Goal: Task Accomplishment & Management: Use online tool/utility

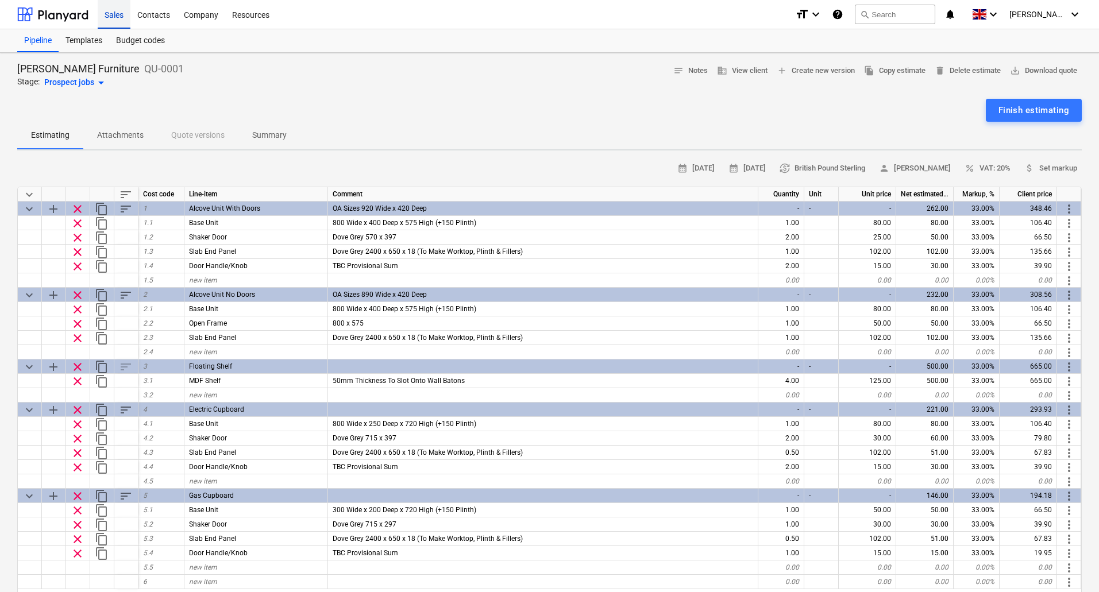
click at [122, 16] on div "Sales" at bounding box center [114, 13] width 33 height 29
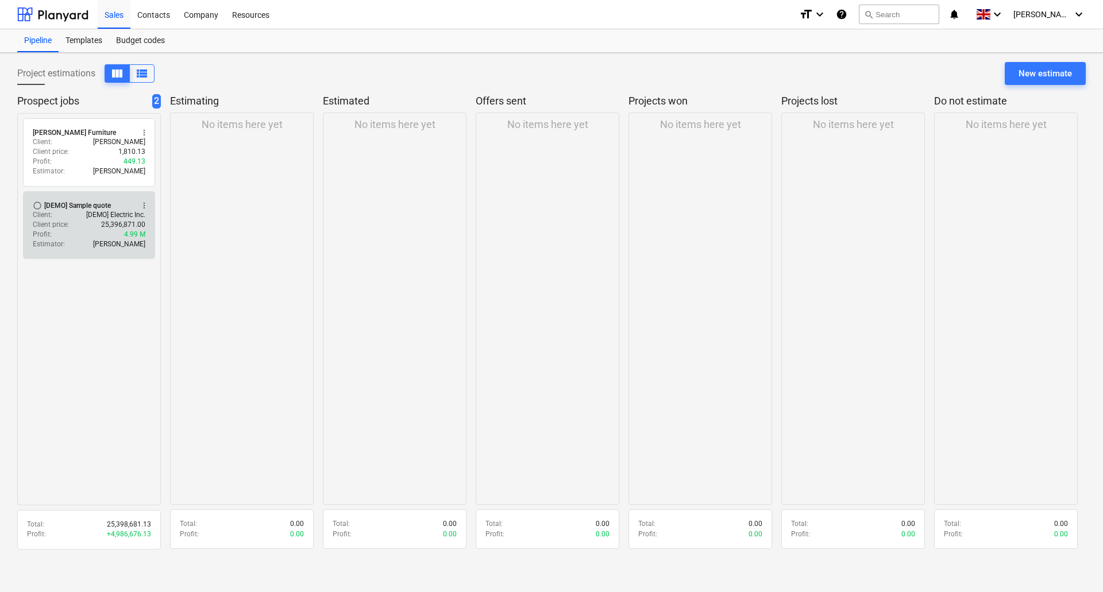
click at [70, 206] on div "[DEMO] Sample quote" at bounding box center [77, 205] width 67 height 9
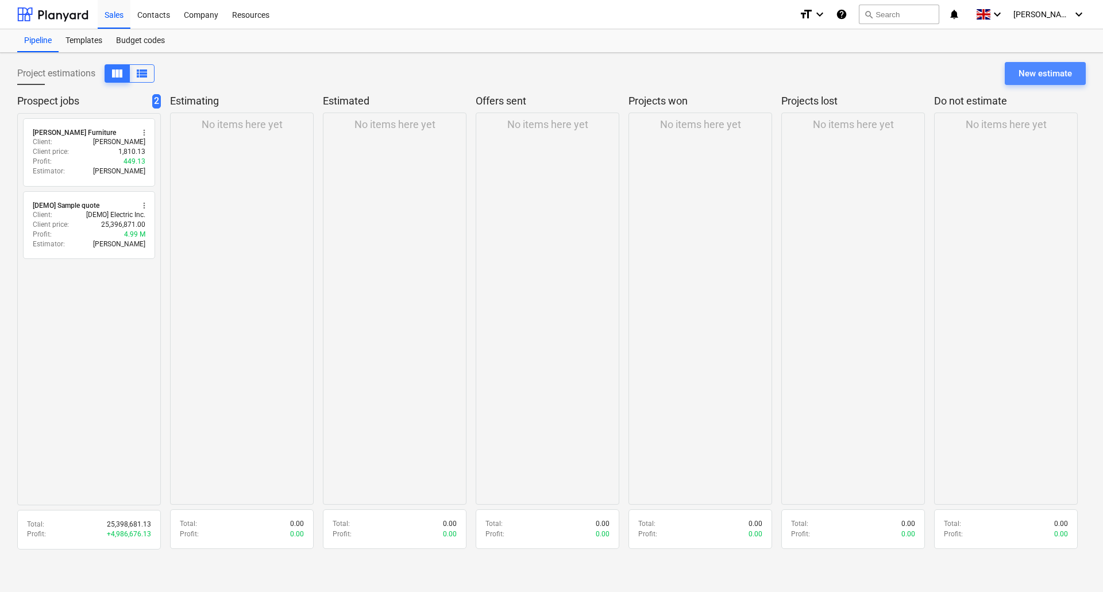
click at [1039, 76] on div "New estimate" at bounding box center [1045, 73] width 53 height 15
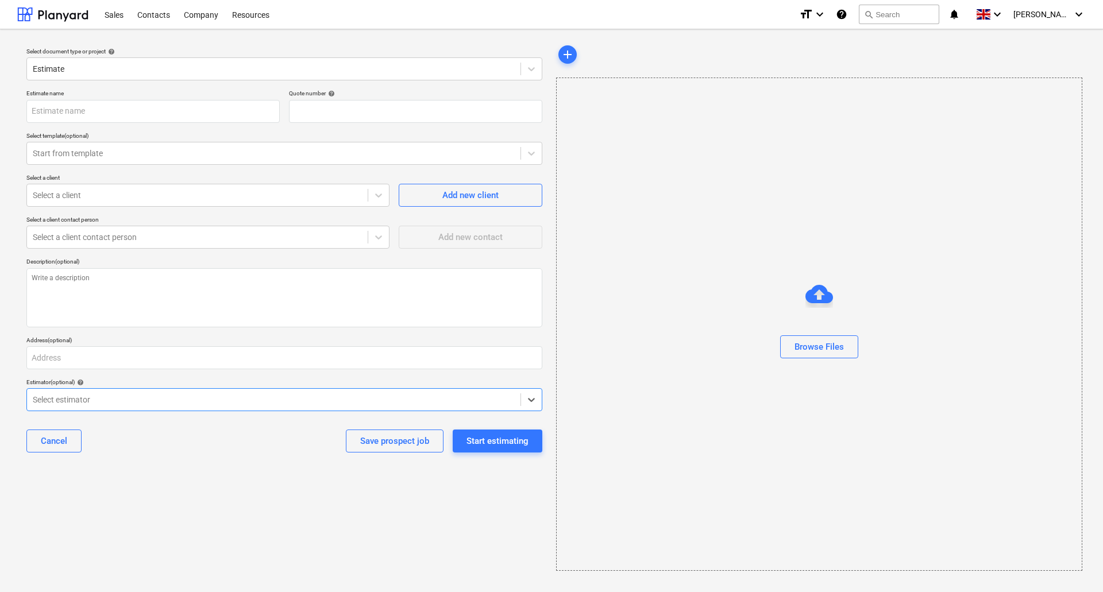
type textarea "x"
type input "QU-0002"
type textarea "x"
click at [496, 441] on div "Start estimating" at bounding box center [498, 441] width 62 height 15
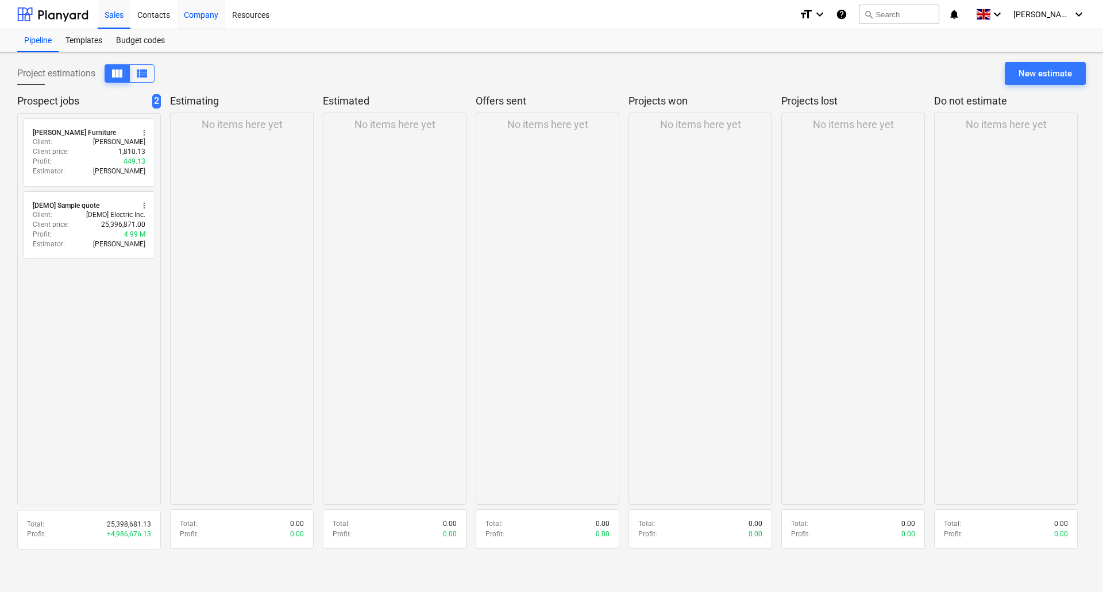
click at [195, 13] on div "Company" at bounding box center [201, 13] width 48 height 29
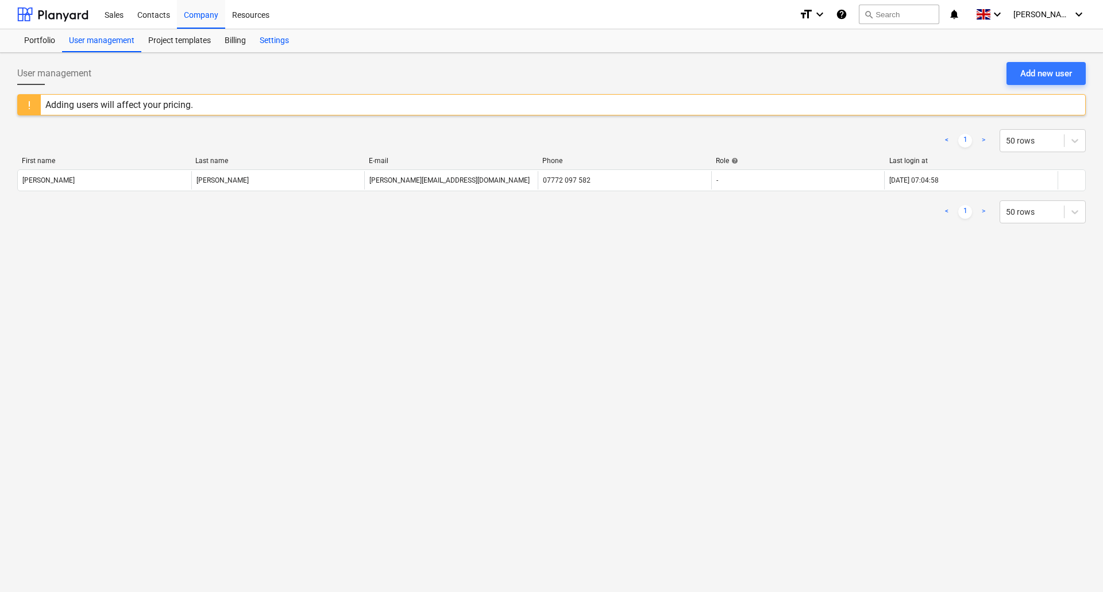
click at [275, 36] on div "Settings" at bounding box center [274, 40] width 43 height 23
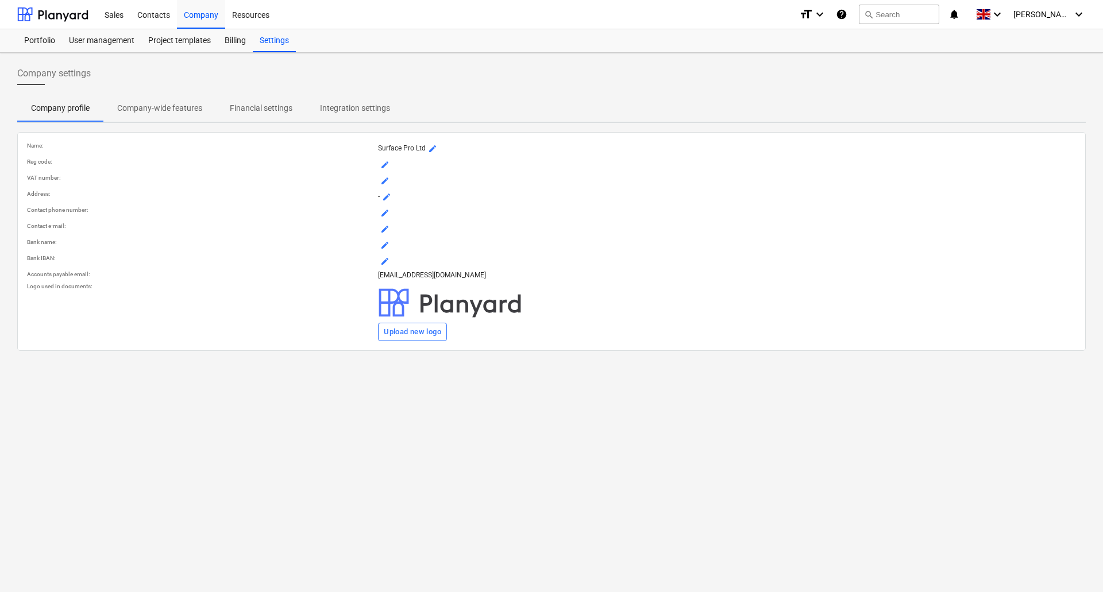
click at [200, 111] on p "Company-wide features" at bounding box center [159, 108] width 85 height 12
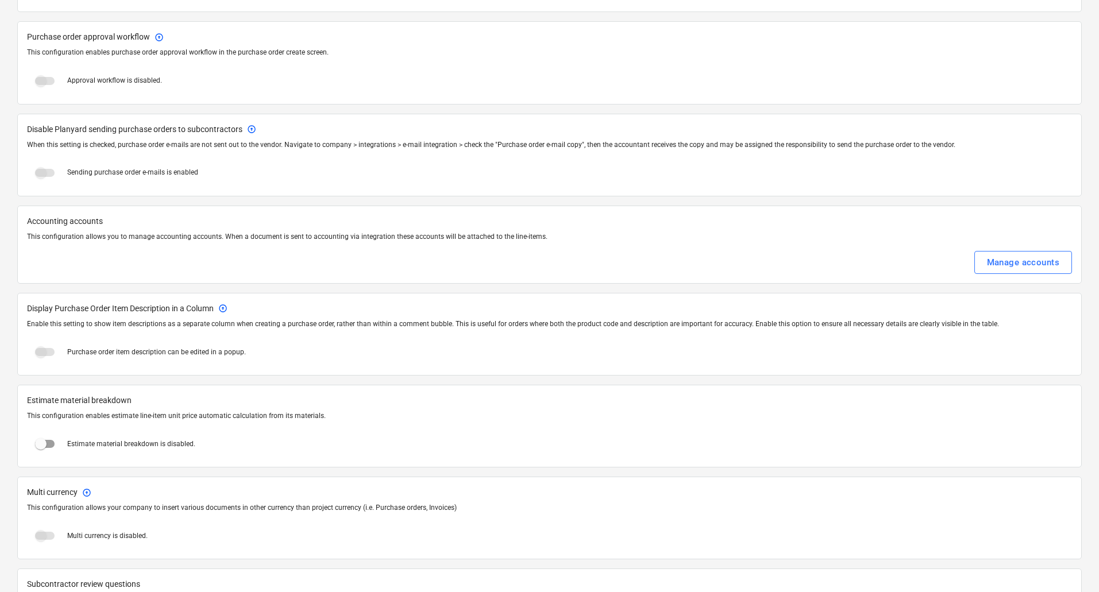
scroll to position [1367, 0]
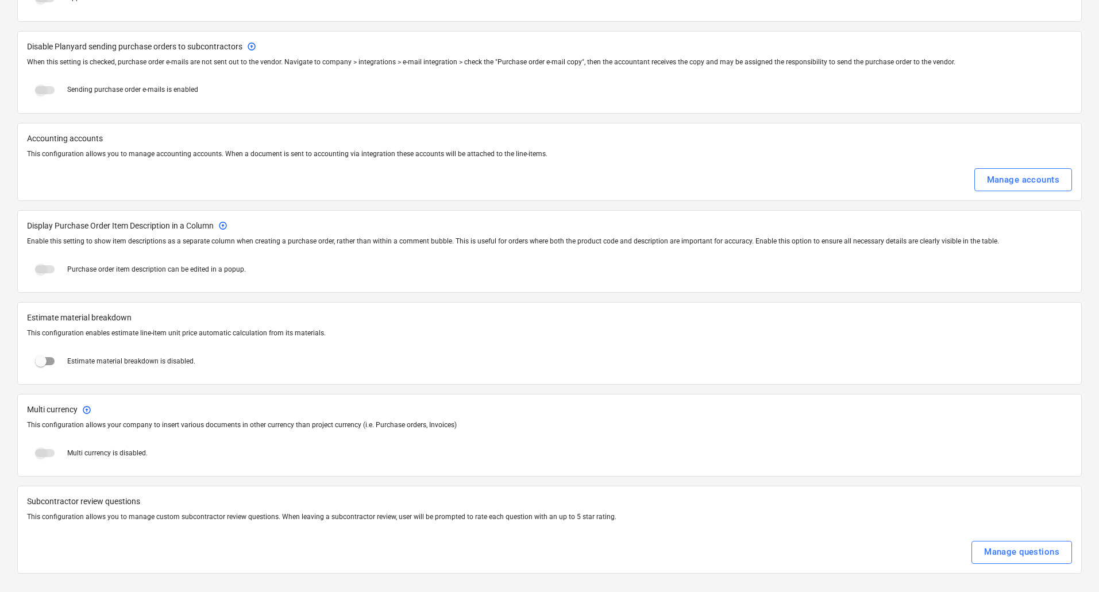
click at [44, 359] on input "checkbox" at bounding box center [41, 362] width 28 height 28
checkbox input "true"
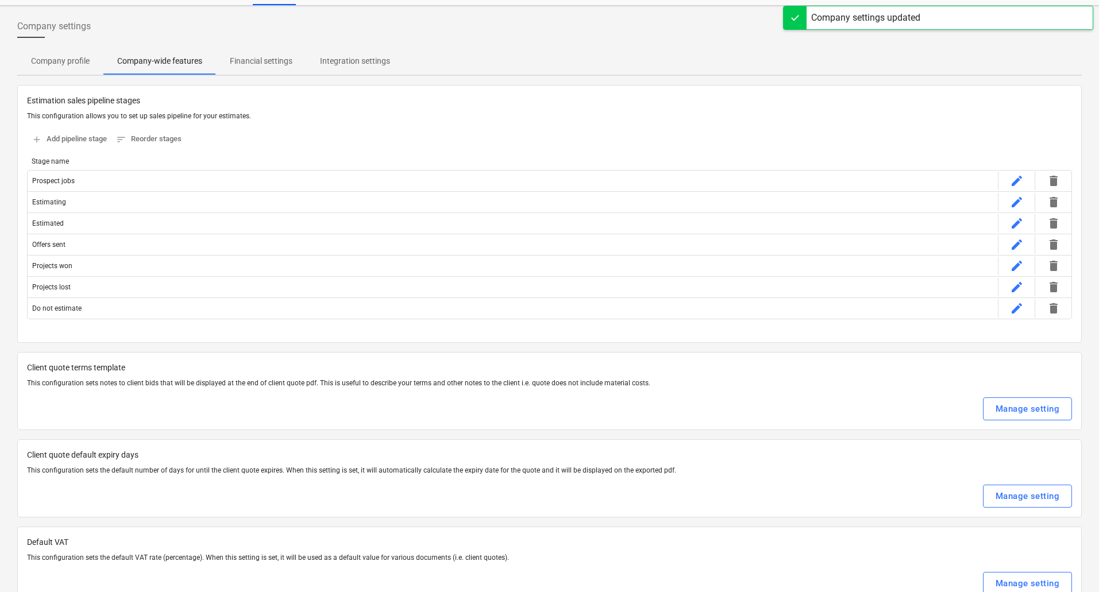
scroll to position [0, 0]
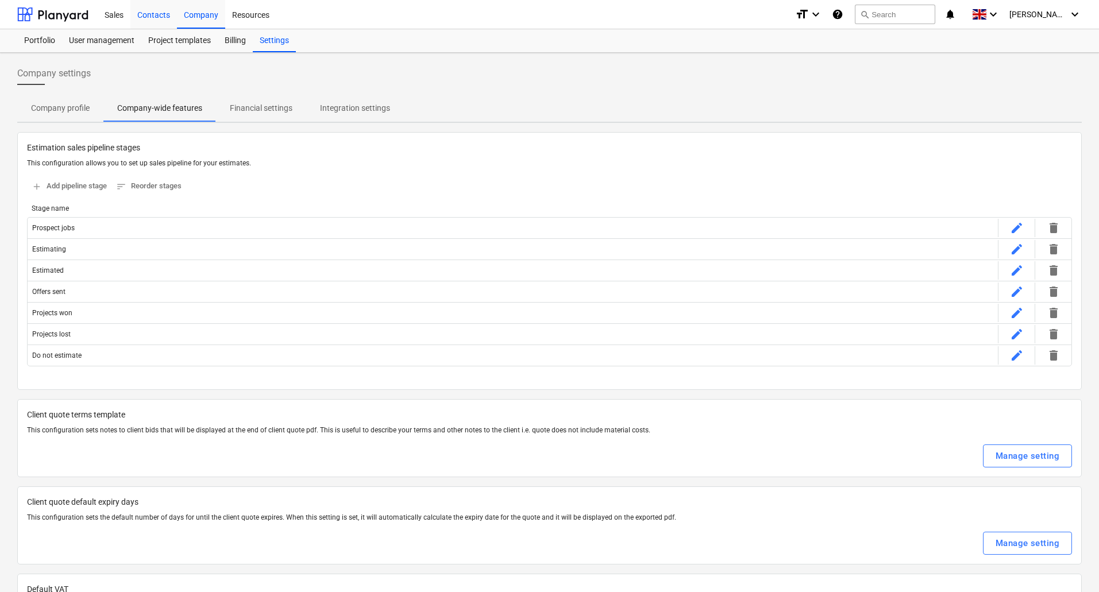
click at [155, 16] on div "Contacts" at bounding box center [153, 13] width 47 height 29
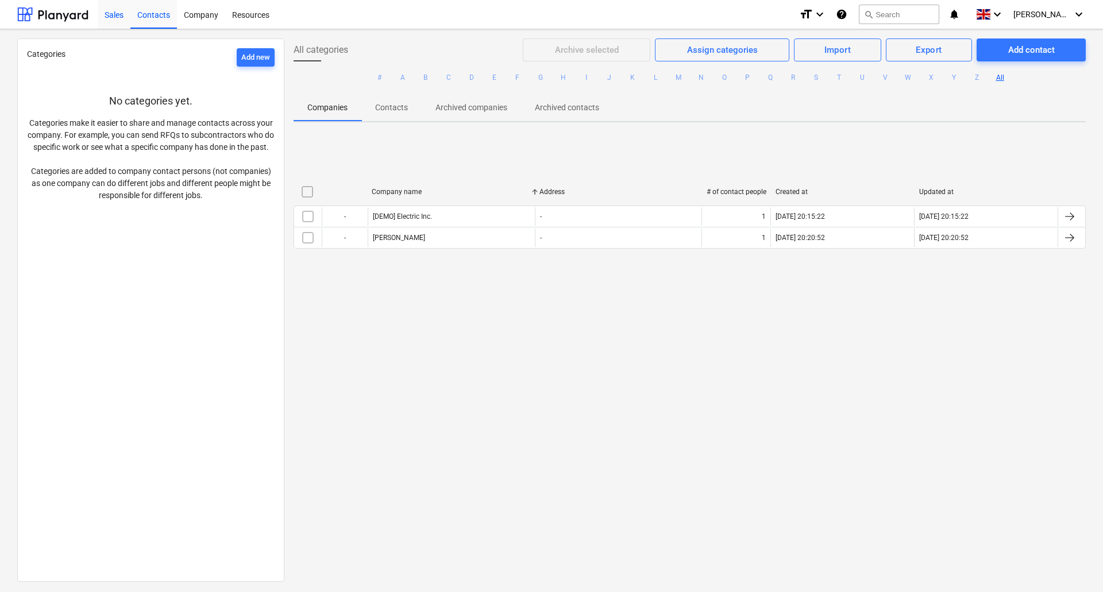
click at [122, 11] on div "Sales" at bounding box center [114, 13] width 33 height 29
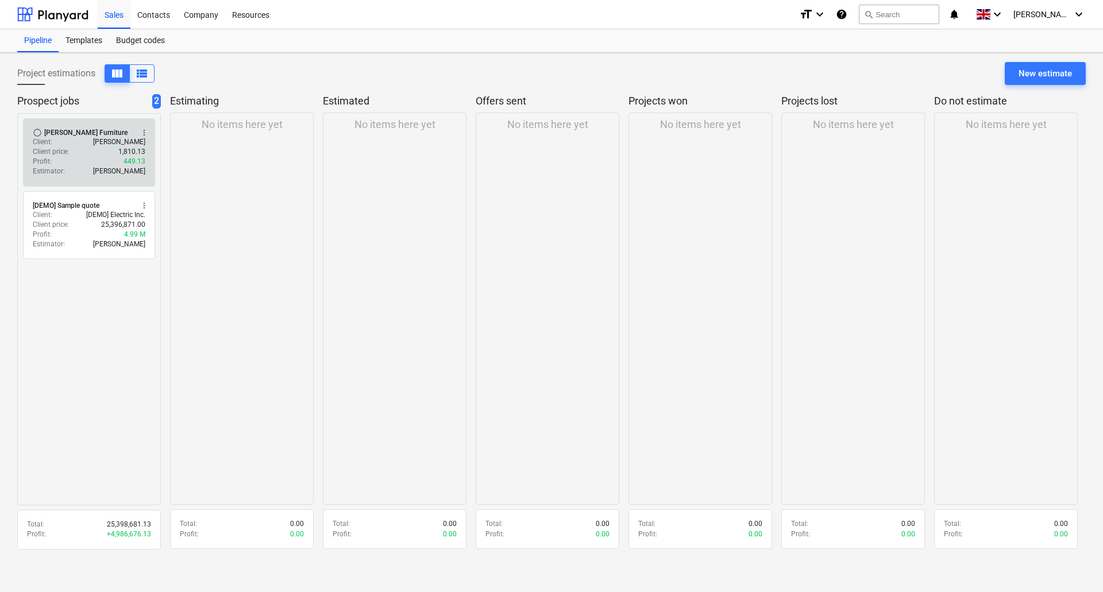
click at [76, 150] on div "Client price : 1,810.13" at bounding box center [89, 152] width 113 height 10
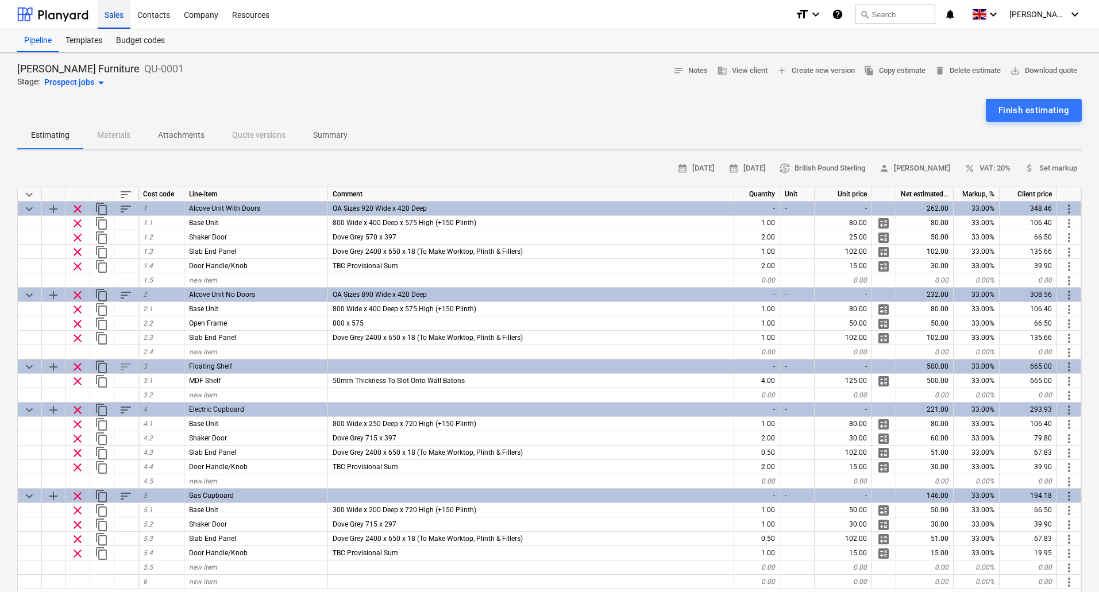
click at [114, 15] on div "Sales" at bounding box center [114, 13] width 33 height 29
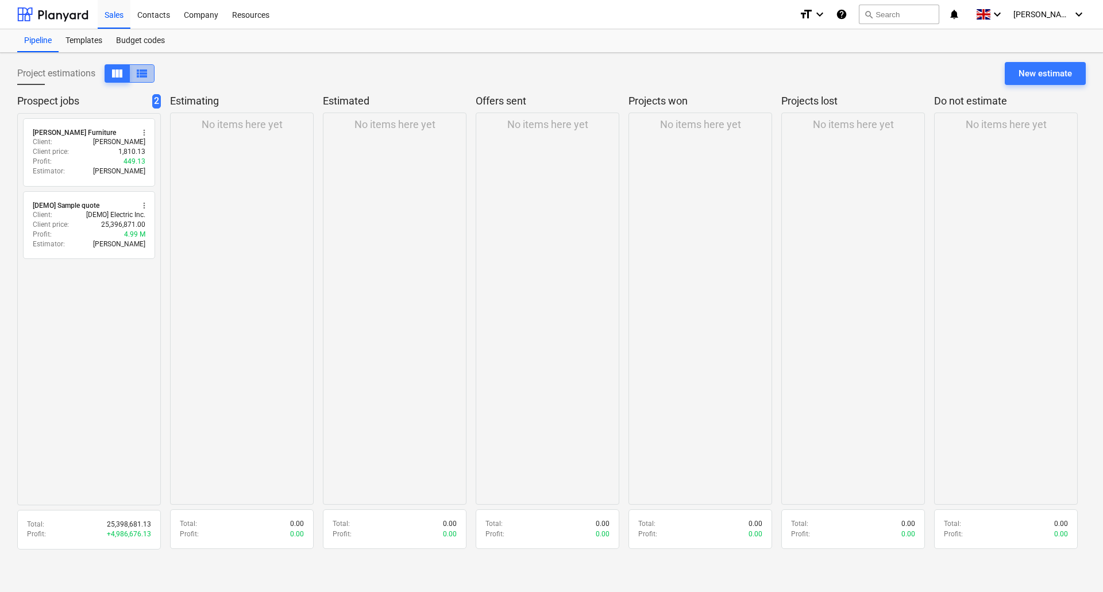
click at [143, 75] on span "view_list" at bounding box center [142, 74] width 14 height 14
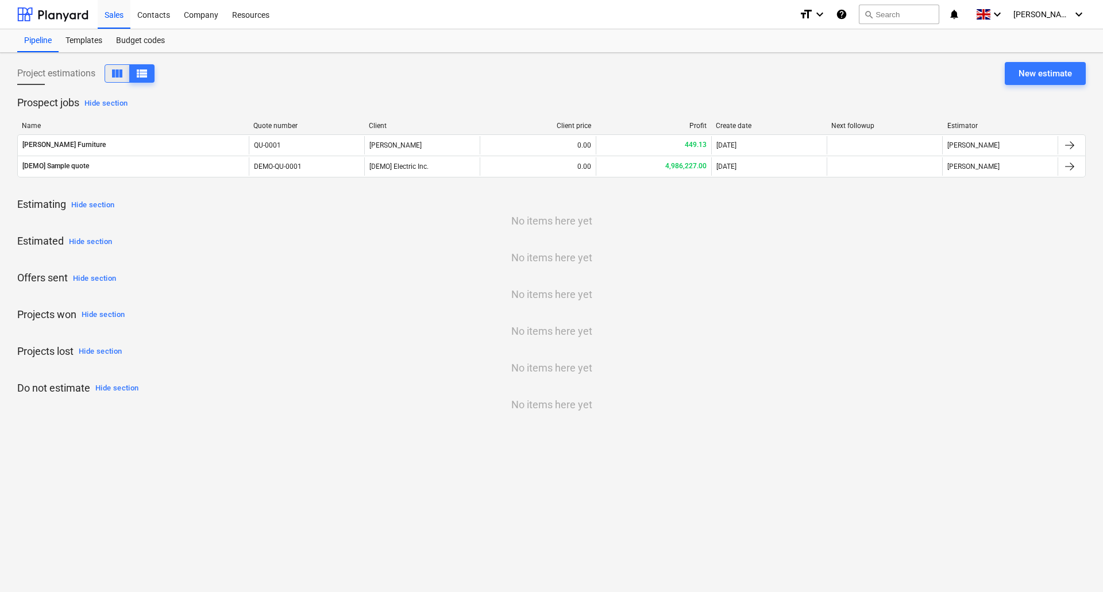
click at [117, 71] on span "view_column" at bounding box center [117, 74] width 14 height 14
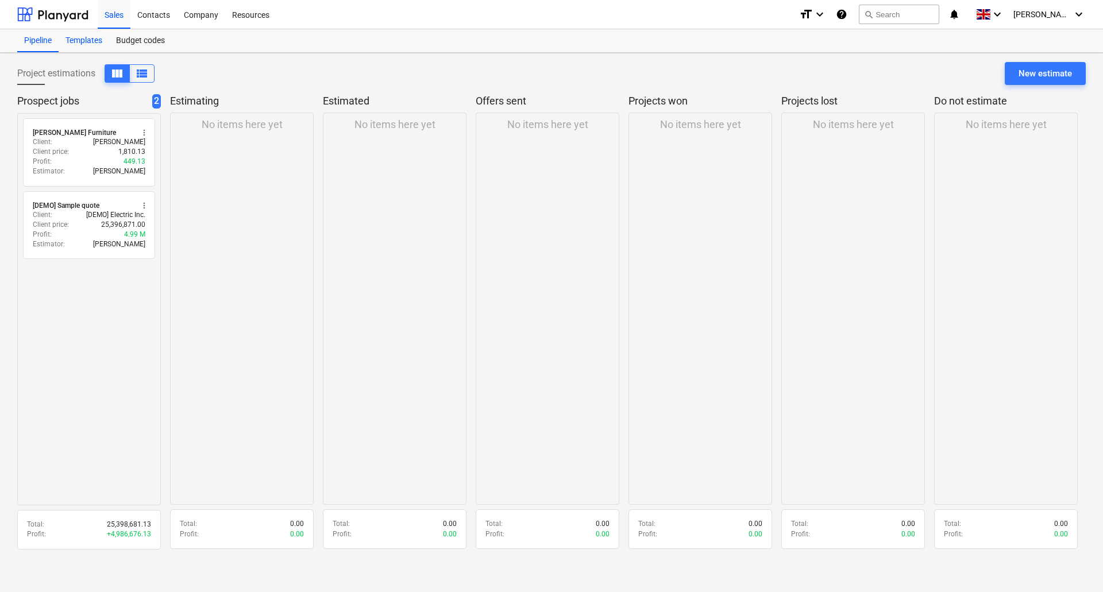
click at [87, 37] on div "Templates" at bounding box center [84, 40] width 51 height 23
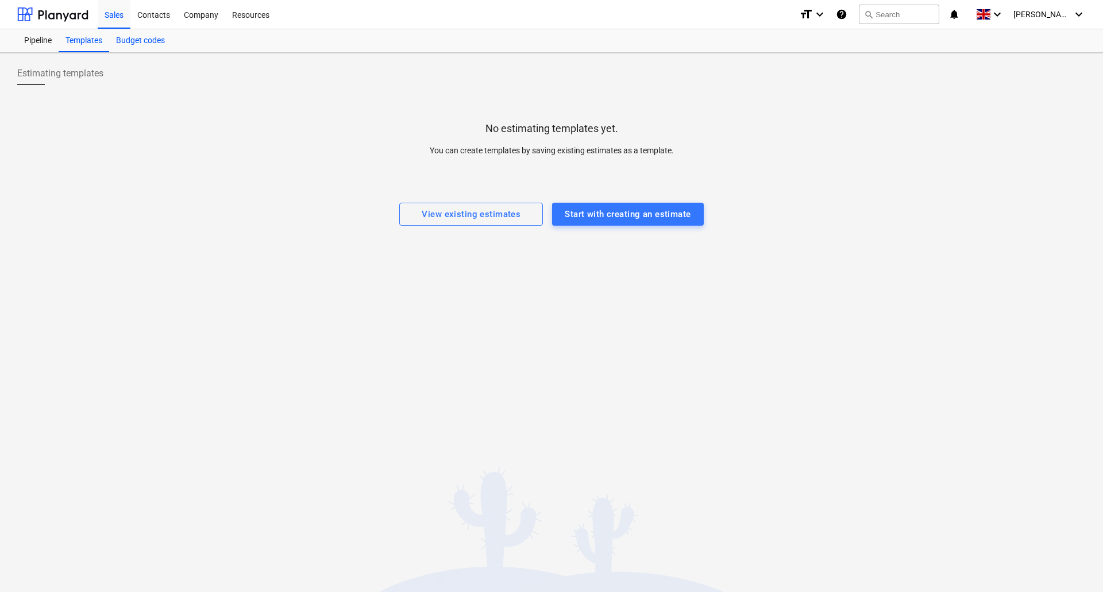
click at [156, 40] on div "Budget codes" at bounding box center [140, 40] width 63 height 23
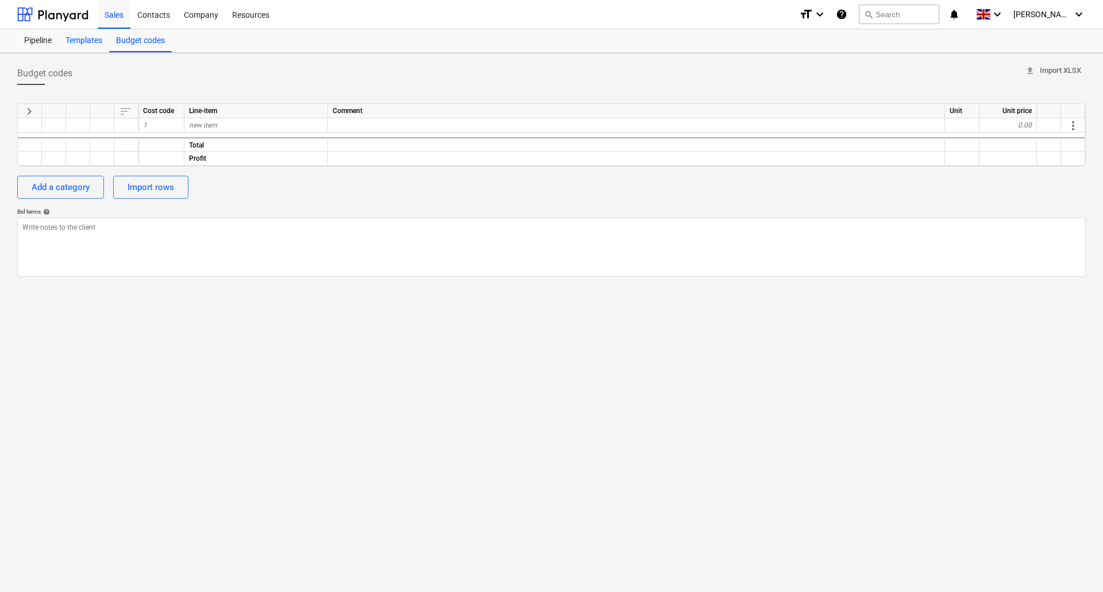
click at [83, 42] on div "Templates" at bounding box center [84, 40] width 51 height 23
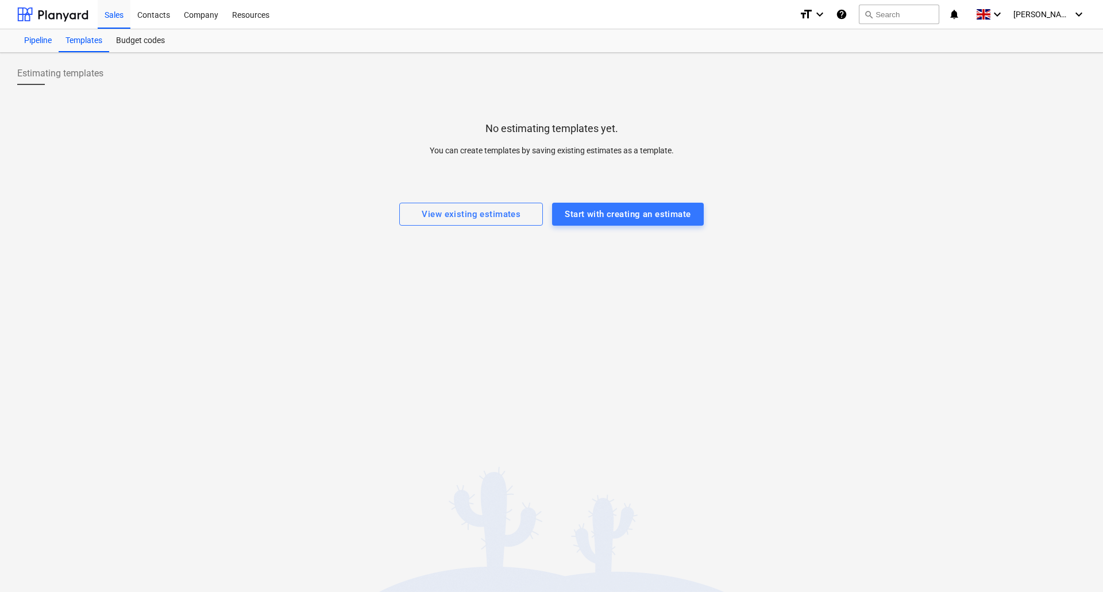
click at [27, 43] on div "Pipeline" at bounding box center [37, 40] width 41 height 23
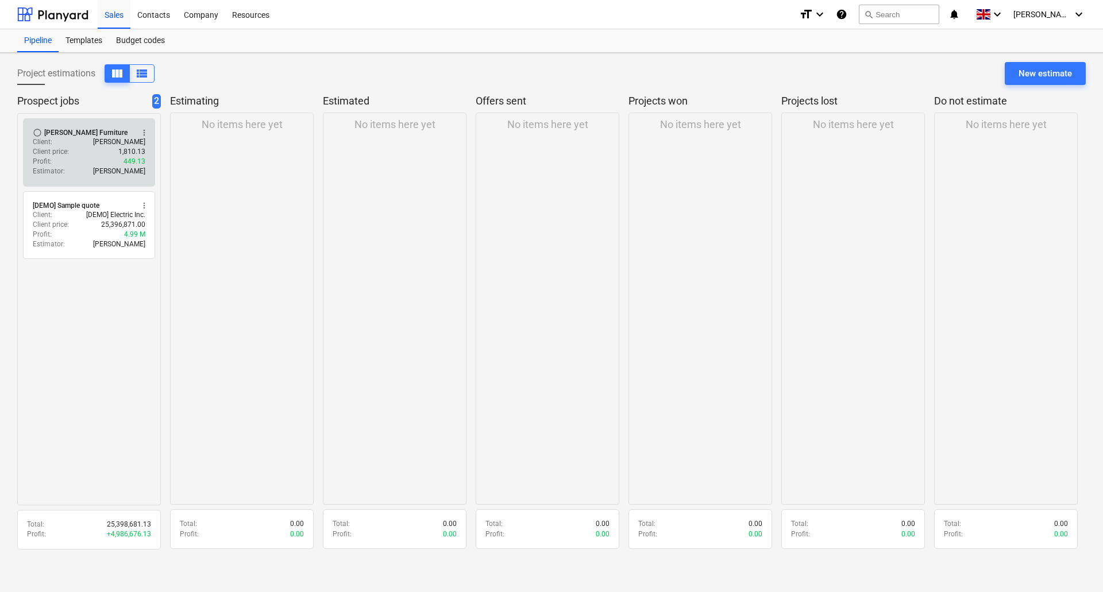
click at [72, 140] on div "Client : [PERSON_NAME]" at bounding box center [89, 142] width 113 height 10
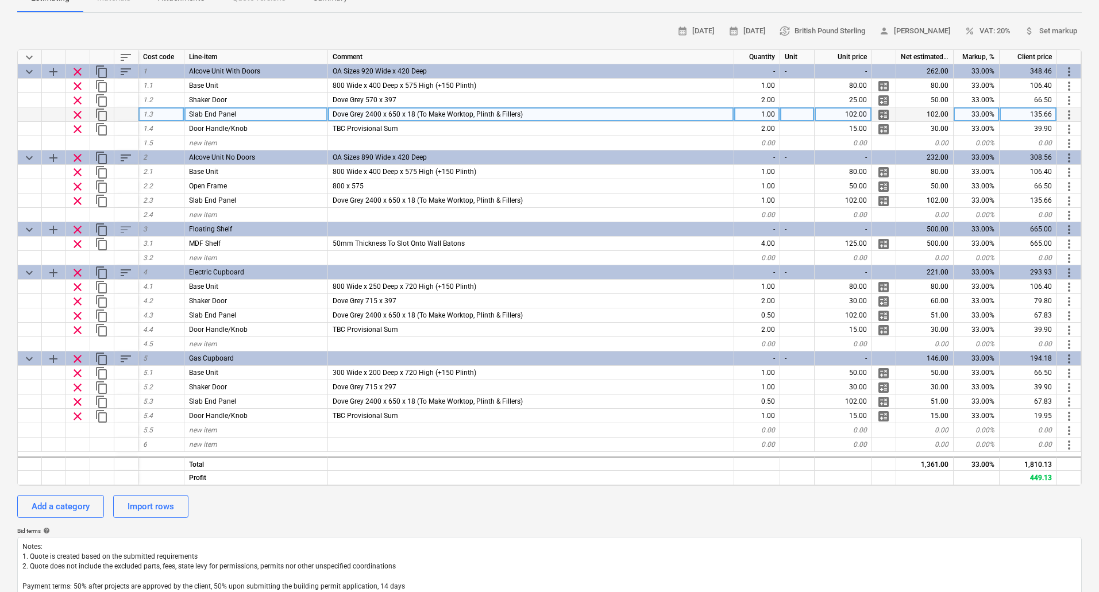
scroll to position [7, 0]
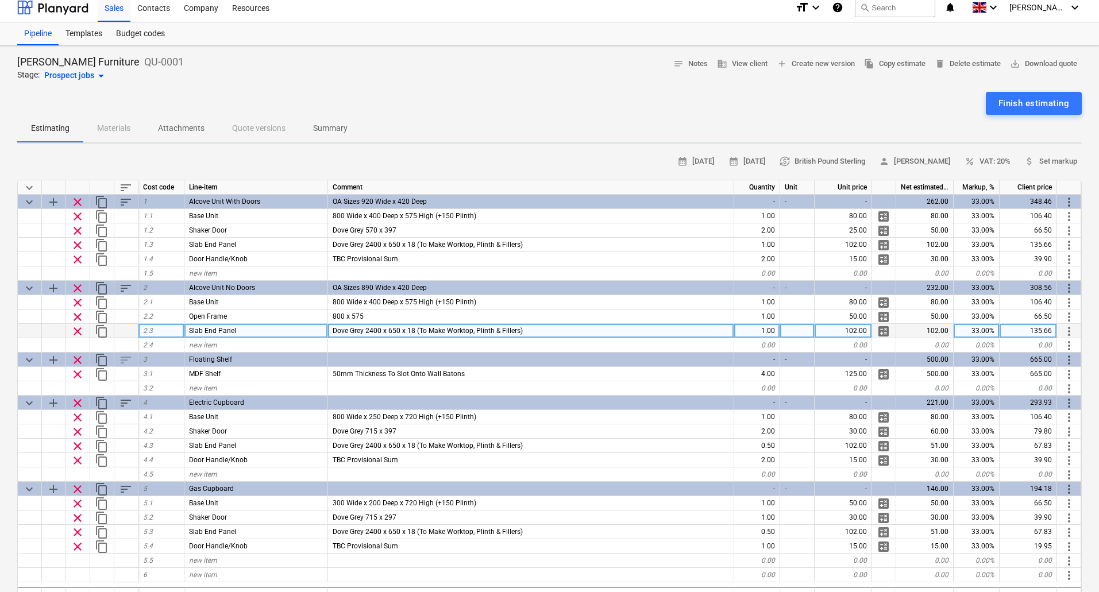
click at [884, 333] on span "calculate" at bounding box center [884, 332] width 14 height 14
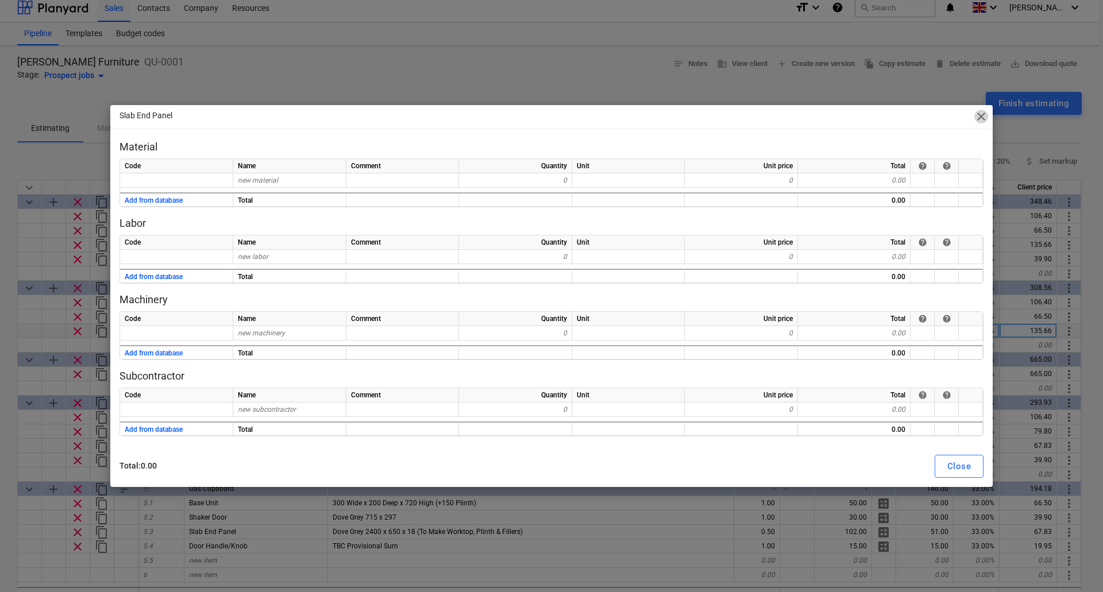
click at [982, 117] on span "close" at bounding box center [982, 117] width 14 height 14
type textarea "x"
